Goal: Task Accomplishment & Management: Complete application form

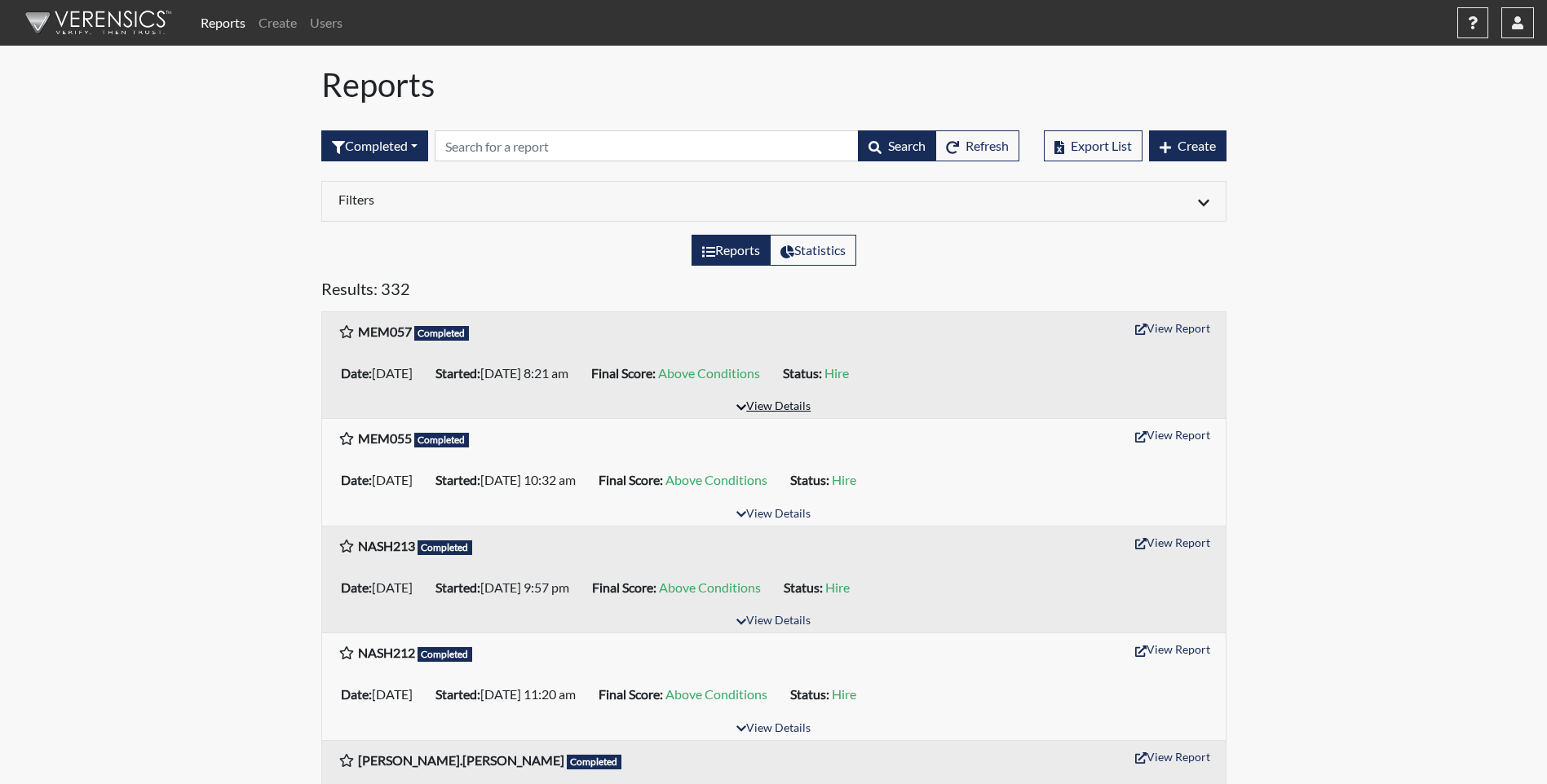
click at [784, 401] on button "View Details" at bounding box center [773, 407] width 89 height 22
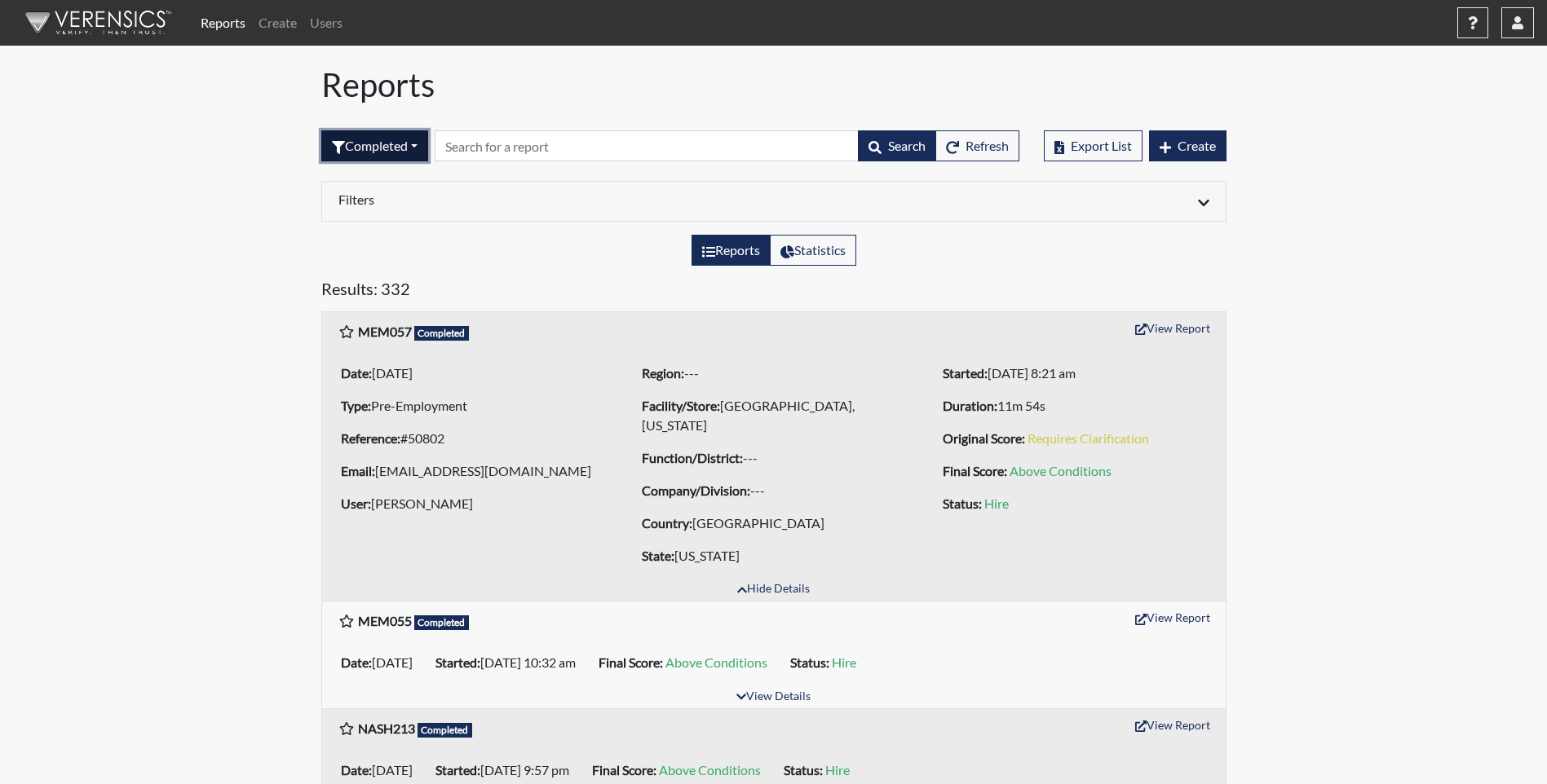
click at [371, 150] on button "Completed" at bounding box center [374, 146] width 107 height 31
click at [279, 18] on link "Create" at bounding box center [277, 23] width 52 height 33
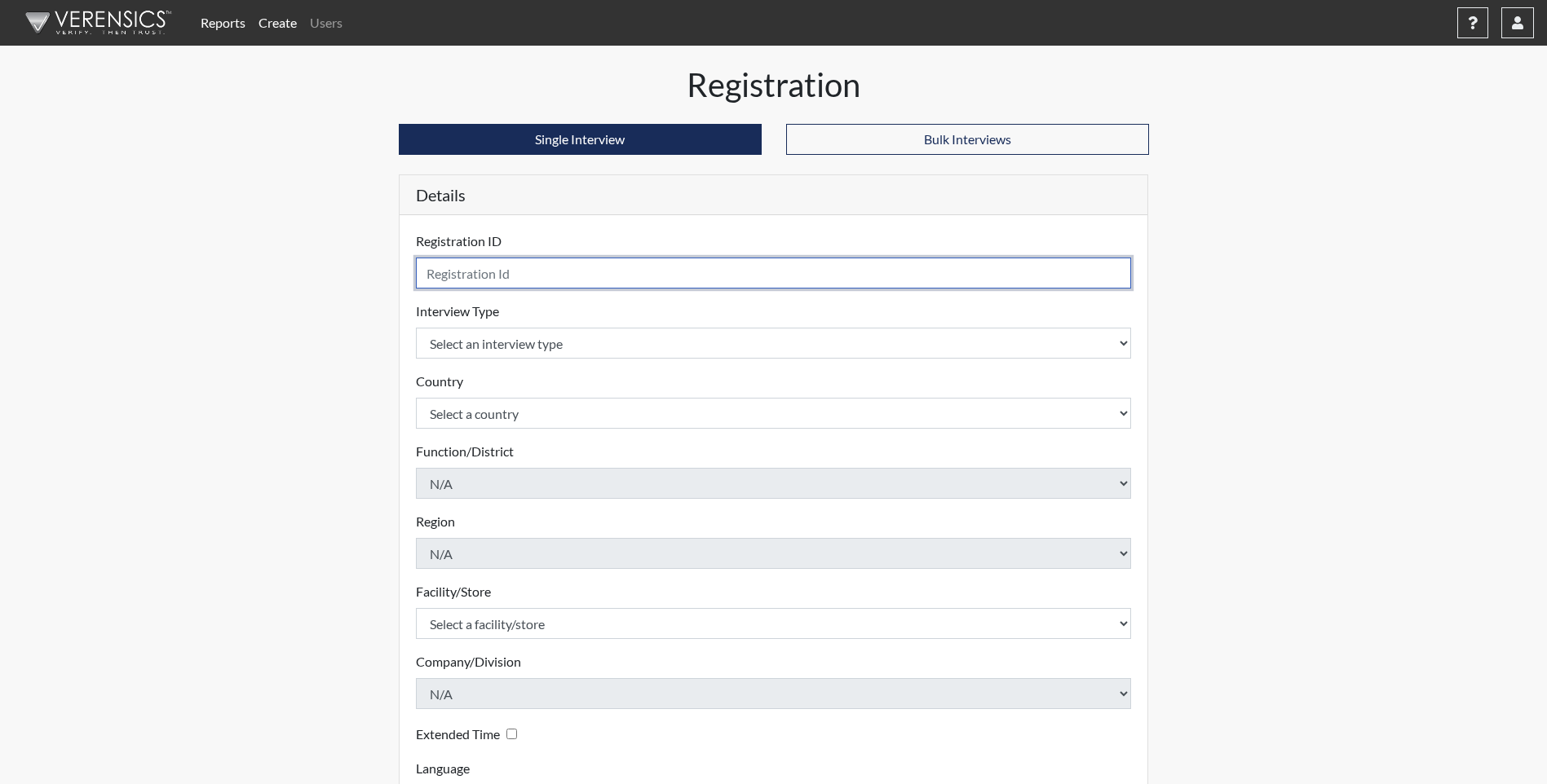
click at [665, 273] on input "text" at bounding box center [774, 273] width 716 height 31
type input "MEM058"
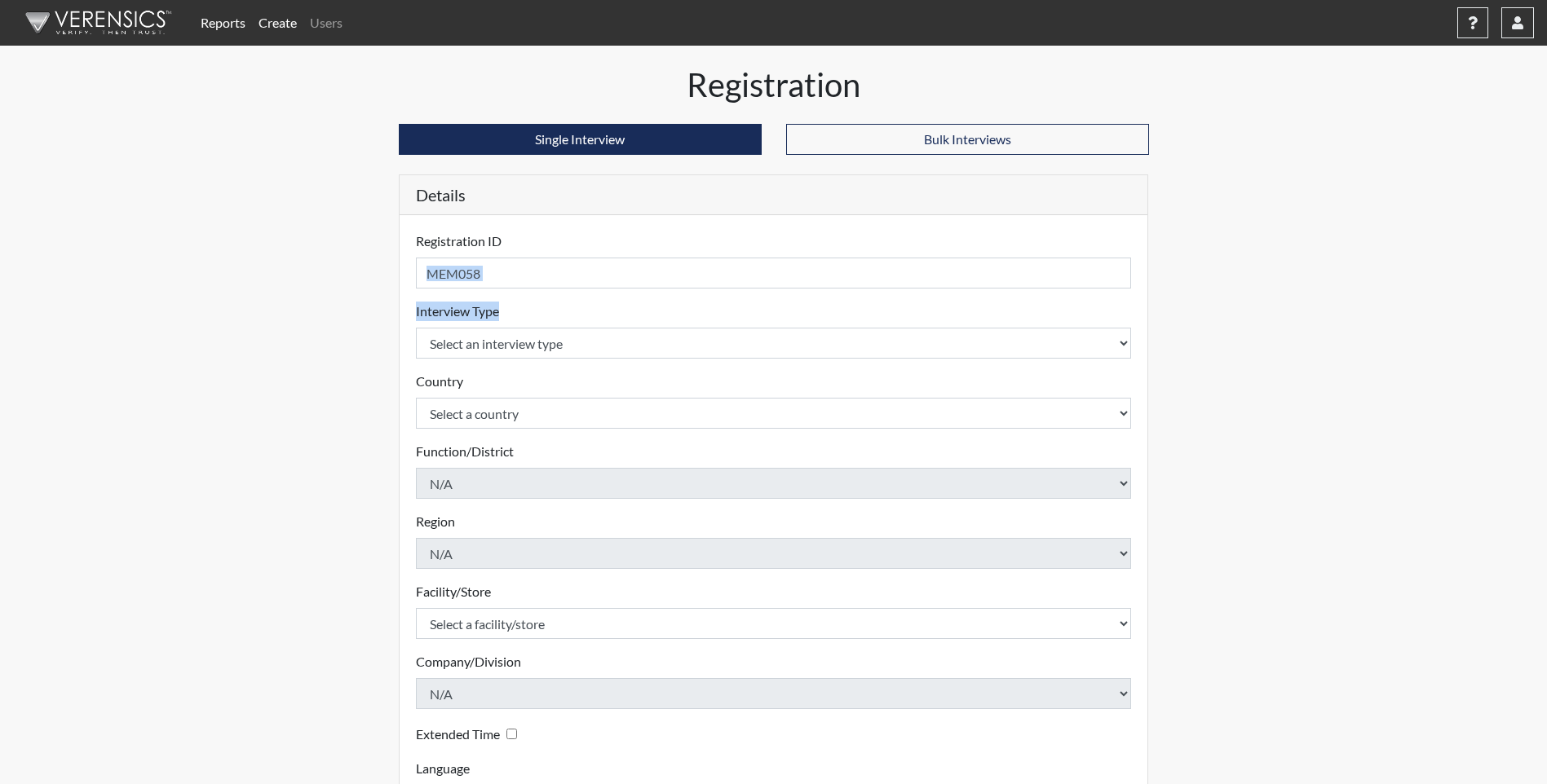
click at [631, 317] on form "Registration ID MEM058 Please provide a registration ID. Interview Type Select …" at bounding box center [774, 523] width 716 height 584
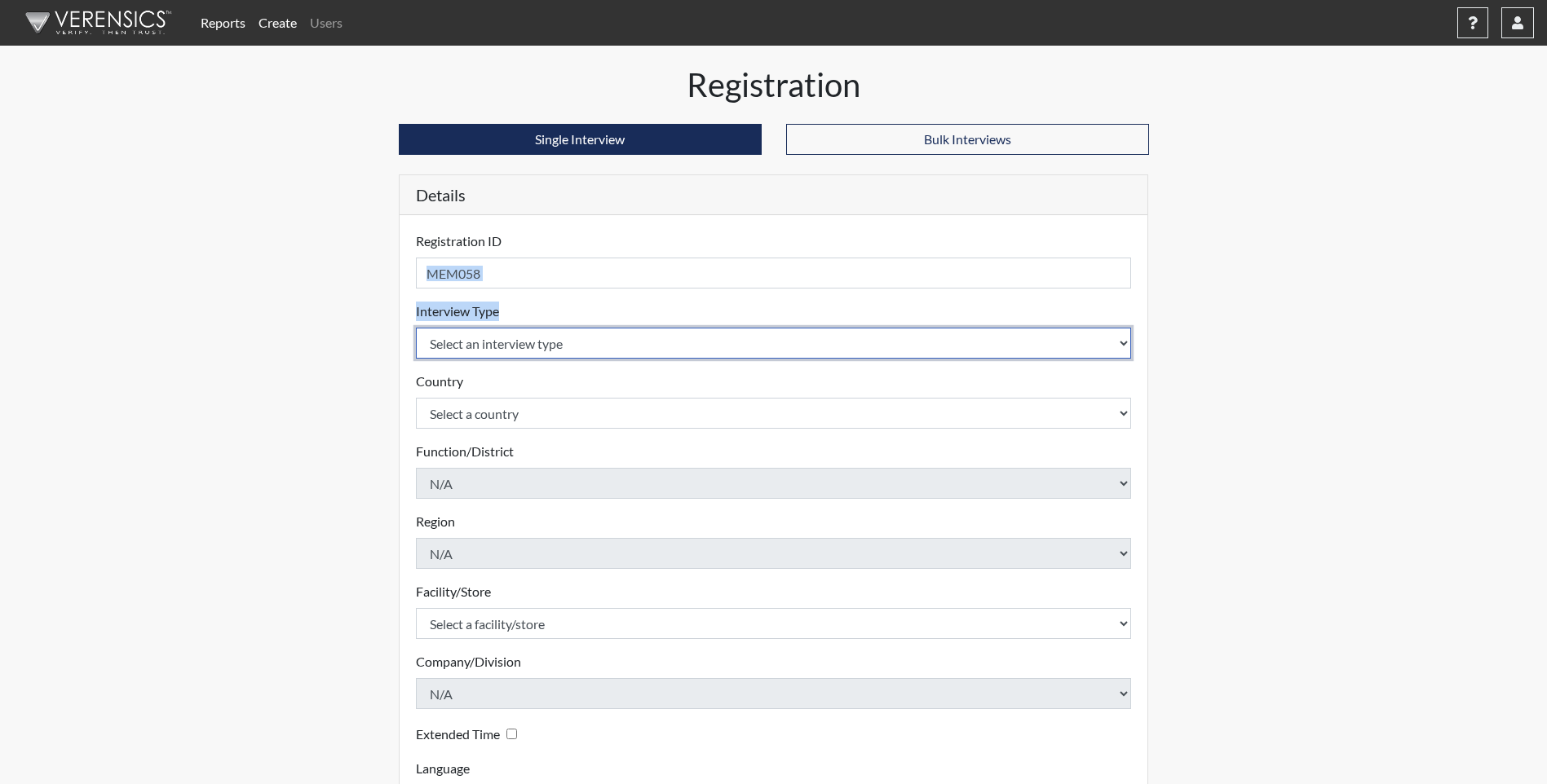
drag, startPoint x: 631, startPoint y: 317, endPoint x: 619, endPoint y: 344, distance: 29.5
click at [619, 344] on select "Select an interview type Pre-Employment" at bounding box center [774, 344] width 716 height 31
click at [618, 344] on select "Select an interview type Pre-Employment" at bounding box center [774, 344] width 716 height 31
select select "c2470aee-a530-11ea-a930-026c882af335"
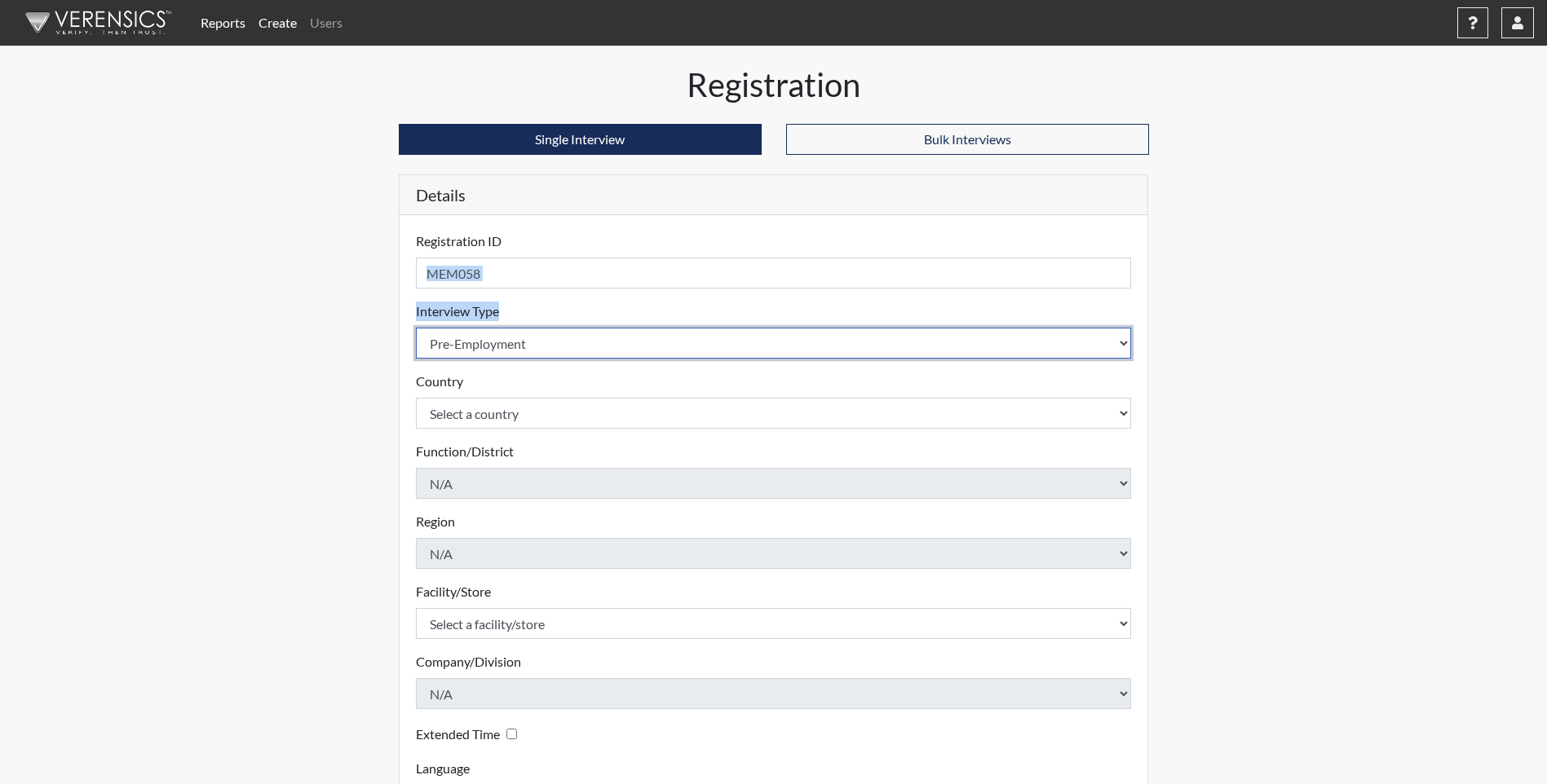
click at [416, 328] on select "Select an interview type Pre-Employment" at bounding box center [774, 344] width 716 height 31
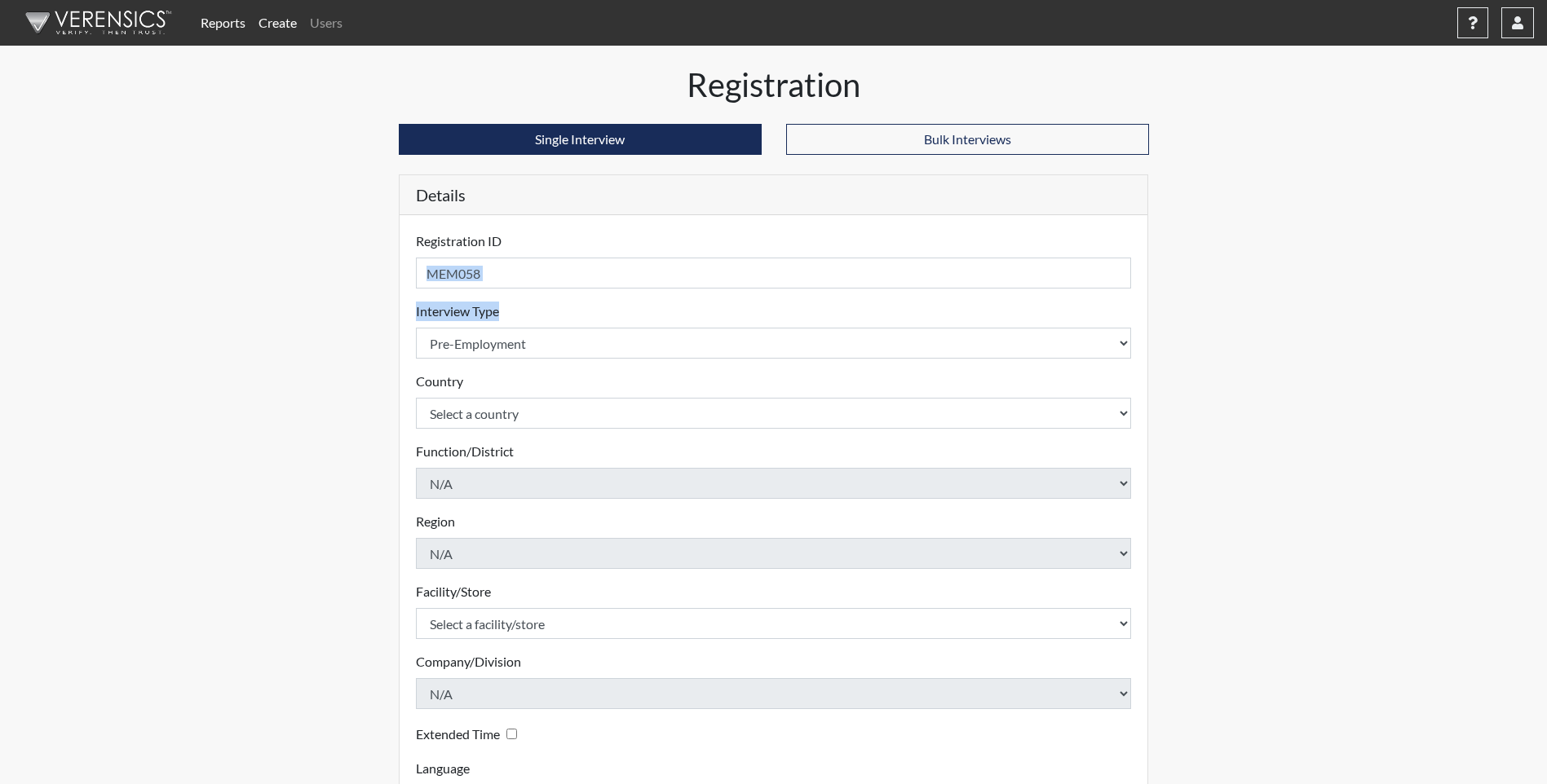
click at [583, 305] on div "Interview Type Select an interview type Pre-Employment Please select a test typ…" at bounding box center [774, 329] width 716 height 57
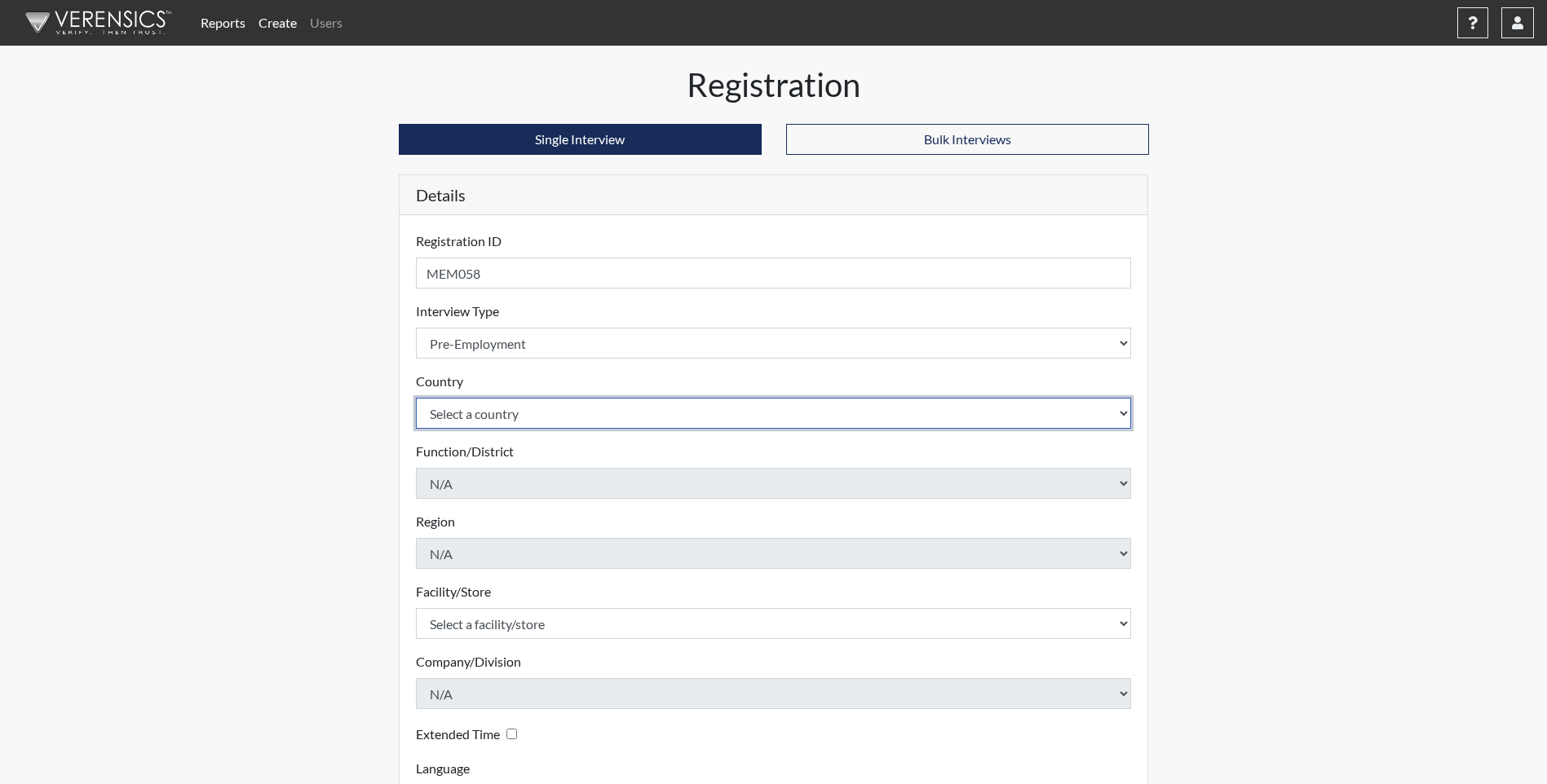
click at [565, 420] on select "Select a country [GEOGRAPHIC_DATA] [GEOGRAPHIC_DATA]" at bounding box center [774, 414] width 716 height 31
select select "united-states-of-[GEOGRAPHIC_DATA]"
click at [416, 398] on select "Select a country [GEOGRAPHIC_DATA] [GEOGRAPHIC_DATA]" at bounding box center [774, 414] width 716 height 31
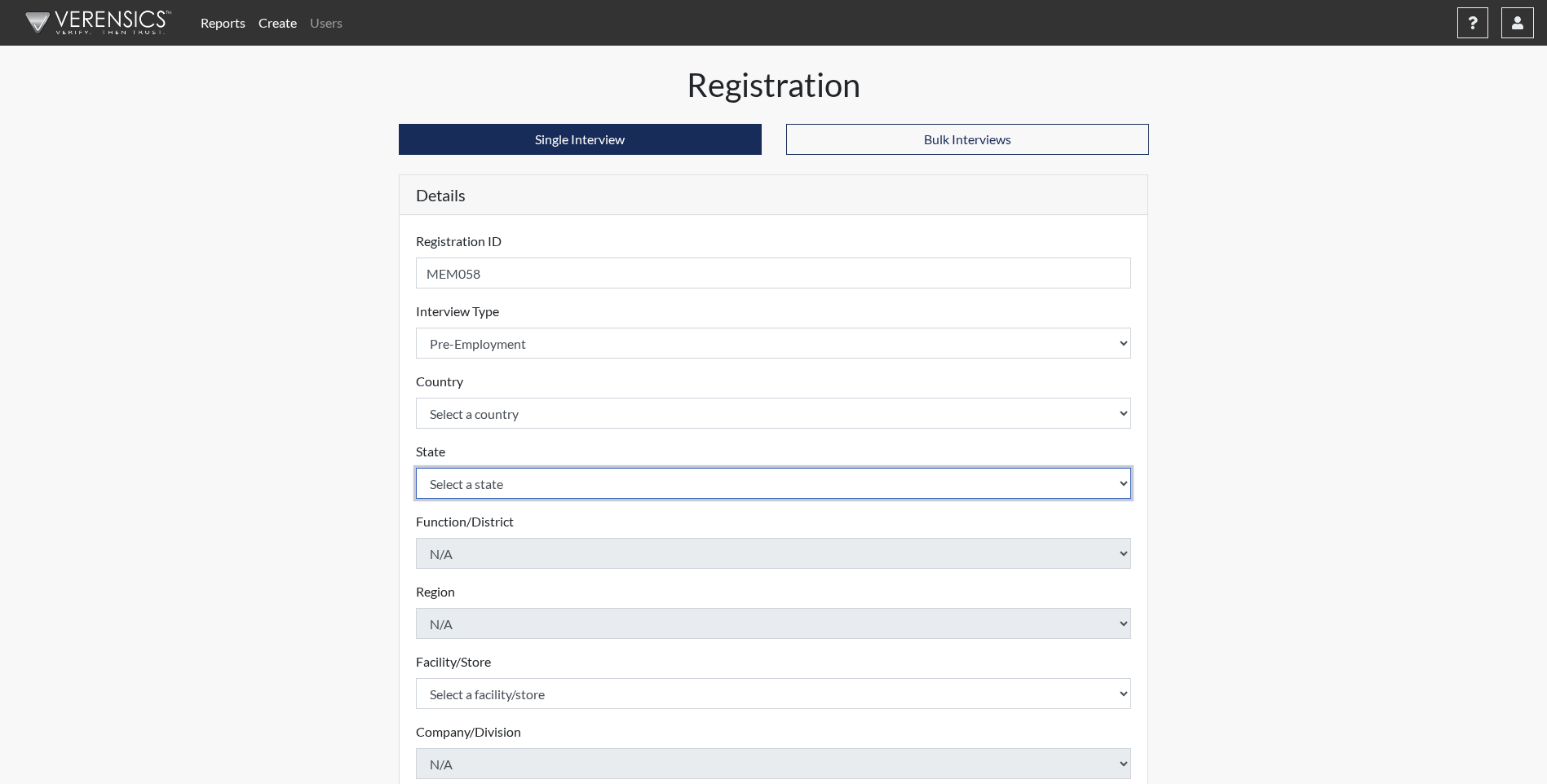
click at [524, 485] on select "Select a state [US_STATE] [US_STATE] [US_STATE] [US_STATE] [US_STATE] [US_STATE…" at bounding box center [774, 484] width 716 height 31
select select "MS"
click at [416, 468] on select "Select a state [US_STATE] [US_STATE] [US_STATE] [US_STATE] [US_STATE] [US_STATE…" at bounding box center [774, 484] width 716 height 31
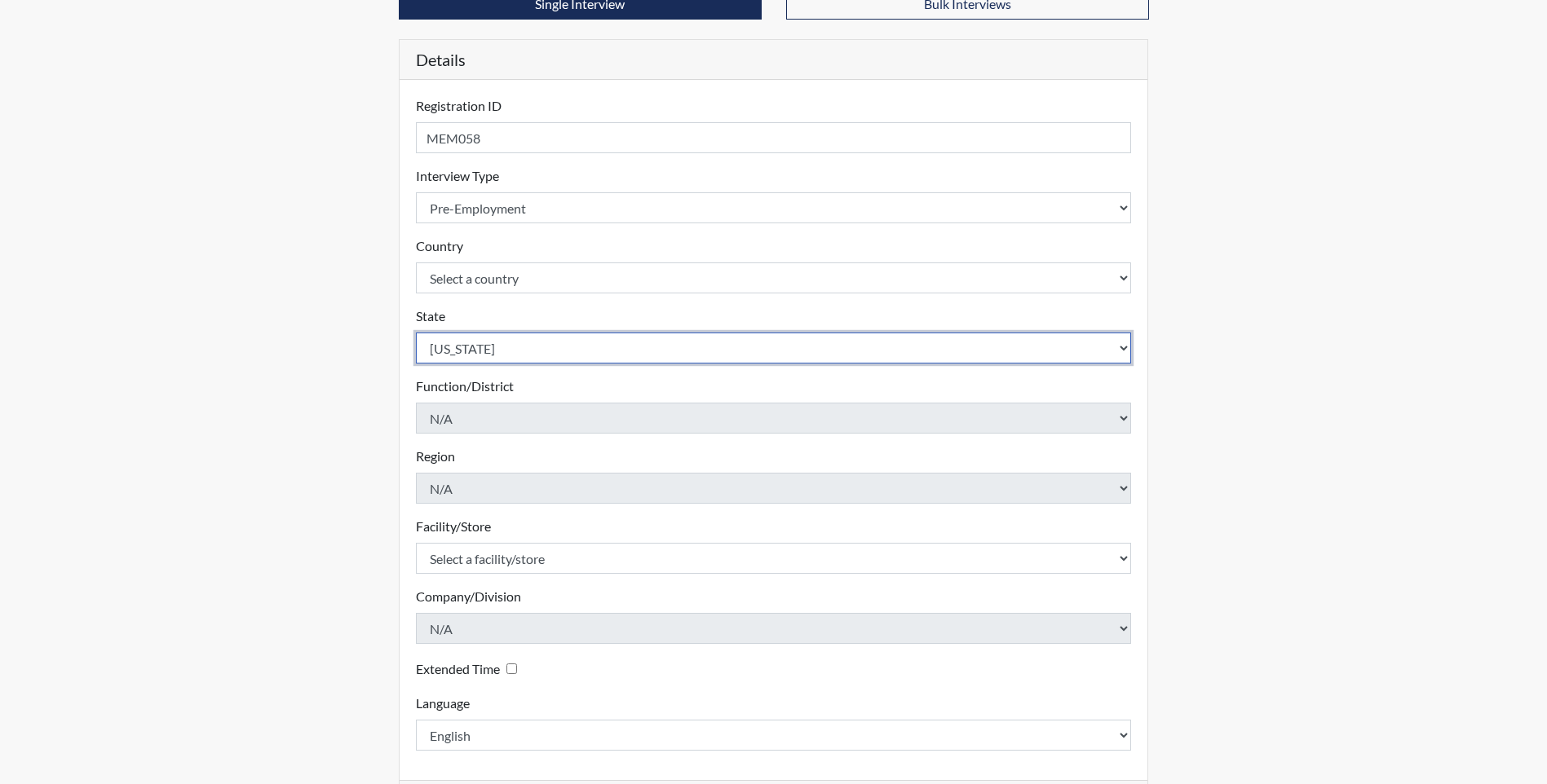
scroll to position [203, 0]
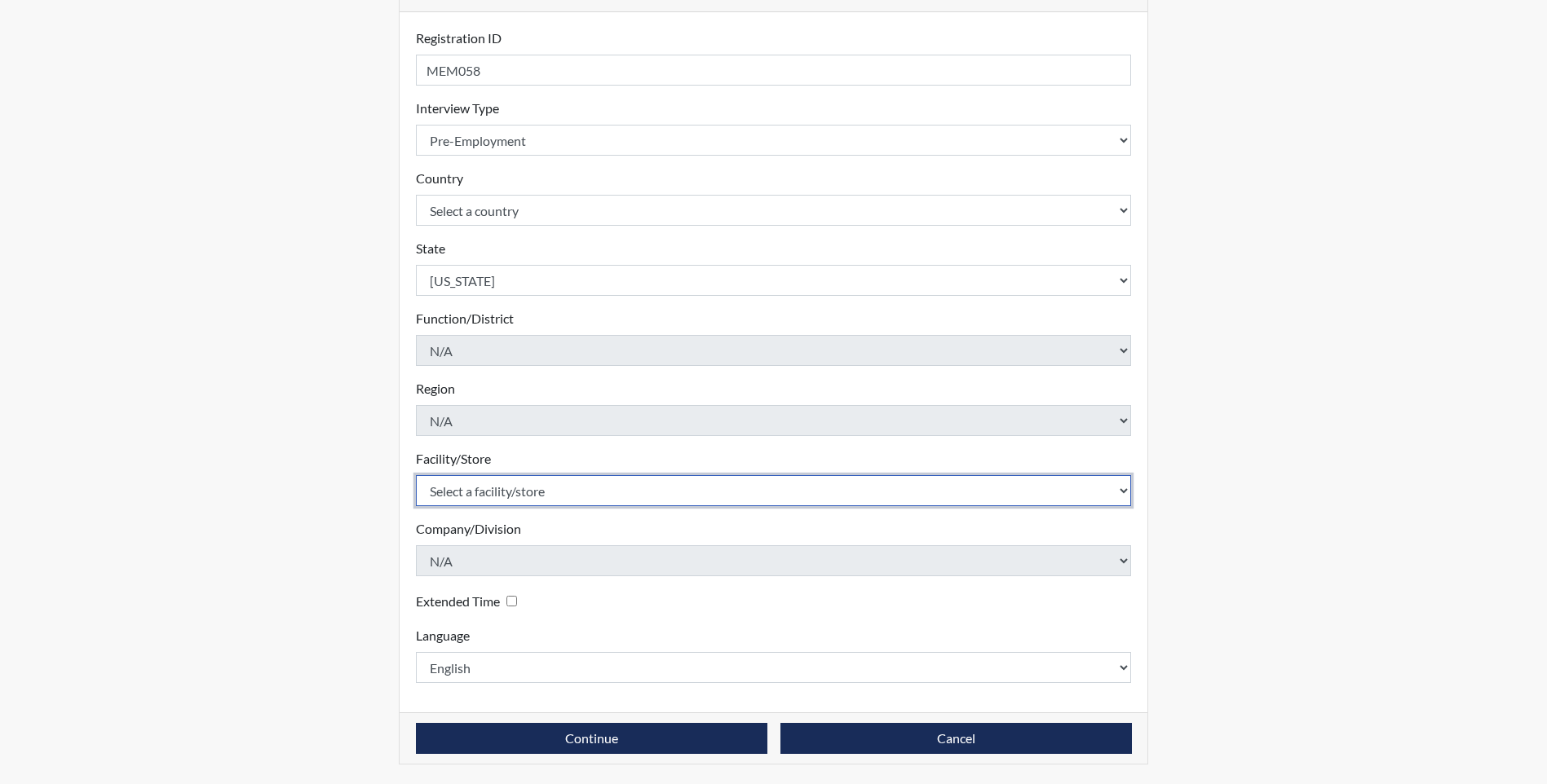
click at [518, 490] on select "Select a facility/store [GEOGRAPHIC_DATA], [US_STATE] [GEOGRAPHIC_DATA], [US_ST…" at bounding box center [774, 490] width 716 height 31
select select "df043213-243d-4079-a1dd-173c02279676"
click at [416, 475] on select "Select a facility/store [GEOGRAPHIC_DATA], [US_STATE] [GEOGRAPHIC_DATA], [US_ST…" at bounding box center [774, 490] width 716 height 31
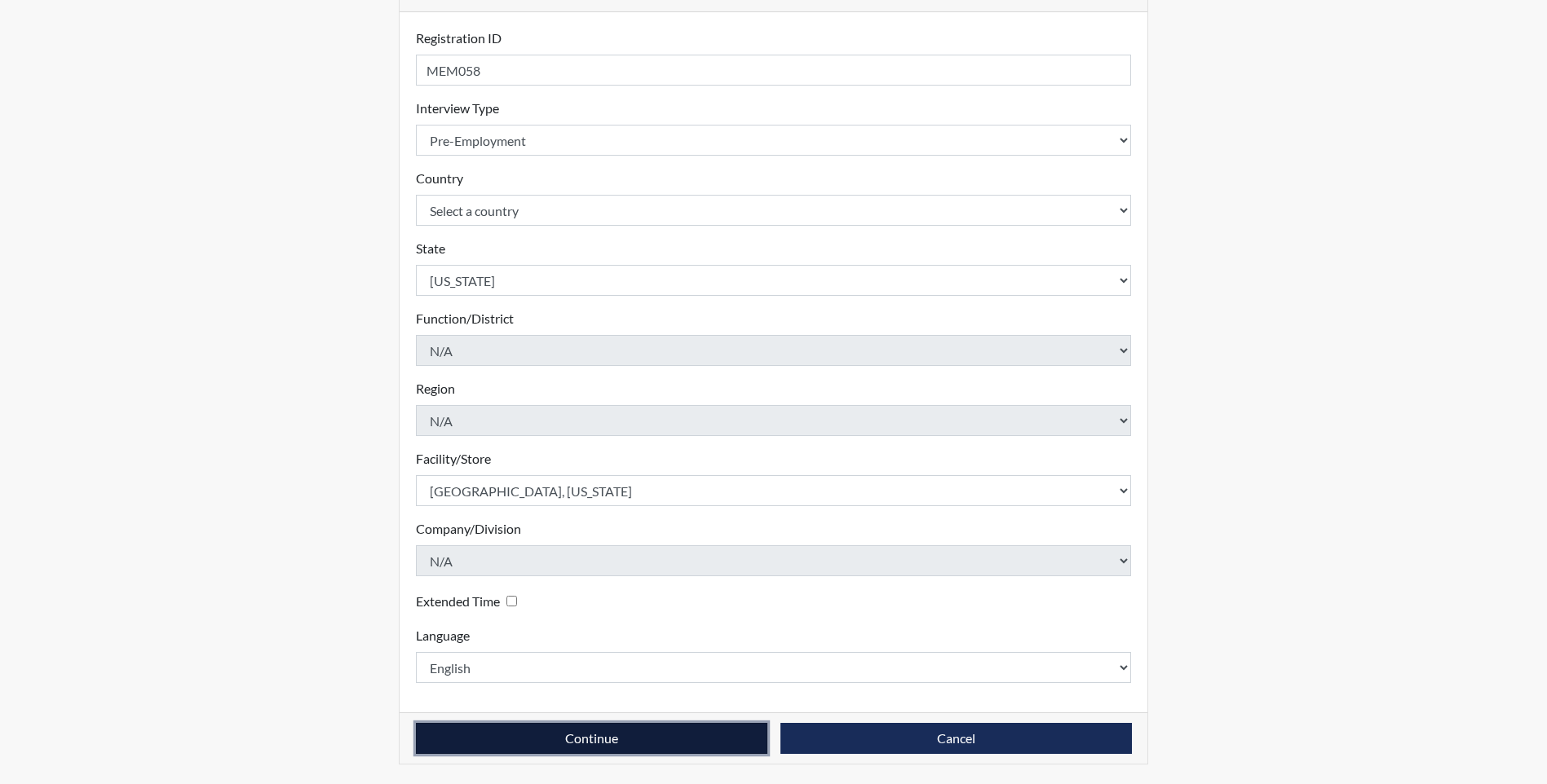
click at [563, 742] on button "Continue" at bounding box center [591, 739] width 351 height 31
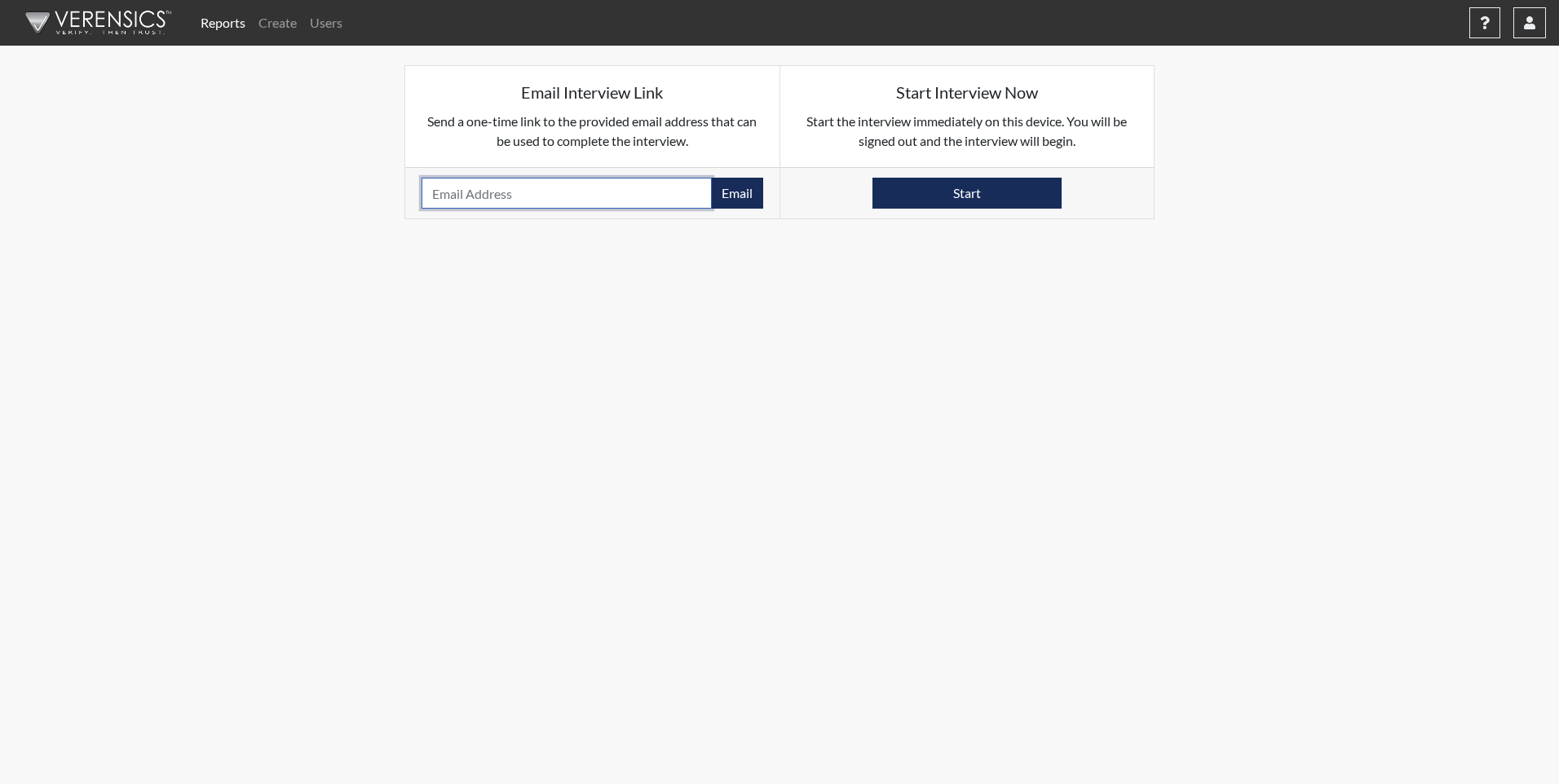
click at [612, 197] on input "email" at bounding box center [566, 193] width 290 height 31
paste input "b"
type input "[EMAIL_ADDRESS][DOMAIN_NAME]"
click at [741, 195] on button "Email" at bounding box center [737, 193] width 52 height 31
